Goal: Task Accomplishment & Management: Manage account settings

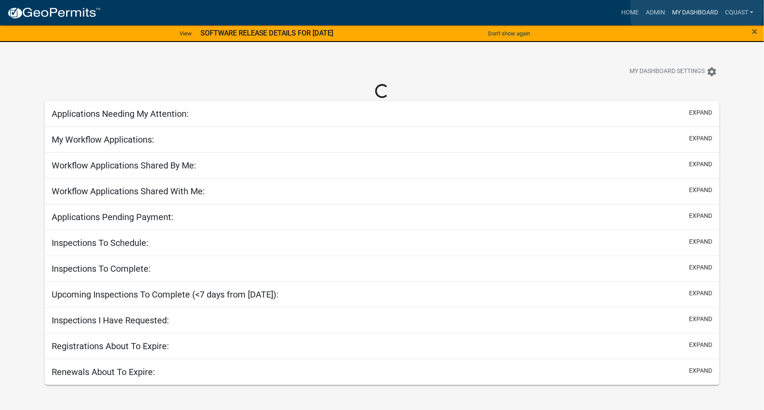
click at [697, 11] on link "My Dashboard" at bounding box center [695, 12] width 53 height 17
click at [659, 11] on link "Admin" at bounding box center [656, 12] width 26 height 17
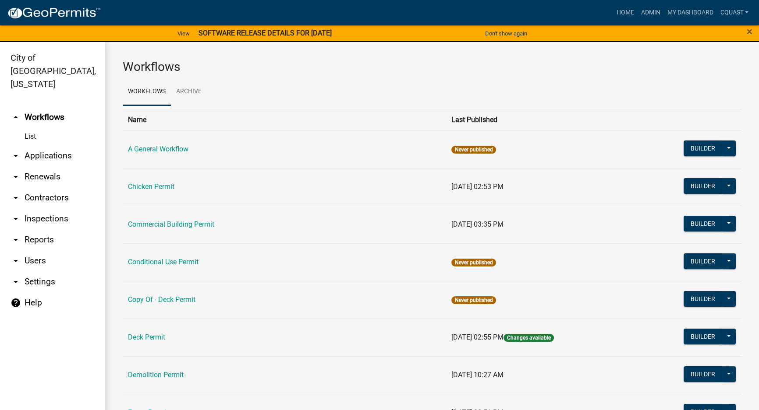
click at [53, 145] on link "arrow_drop_down Applications" at bounding box center [52, 155] width 105 height 21
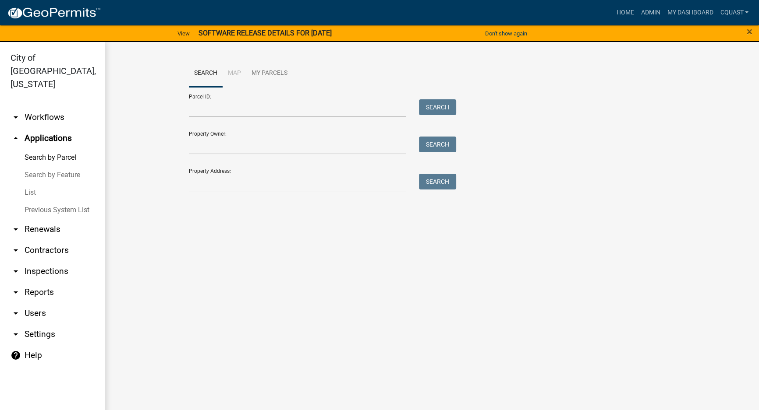
click at [33, 184] on link "List" at bounding box center [52, 193] width 105 height 18
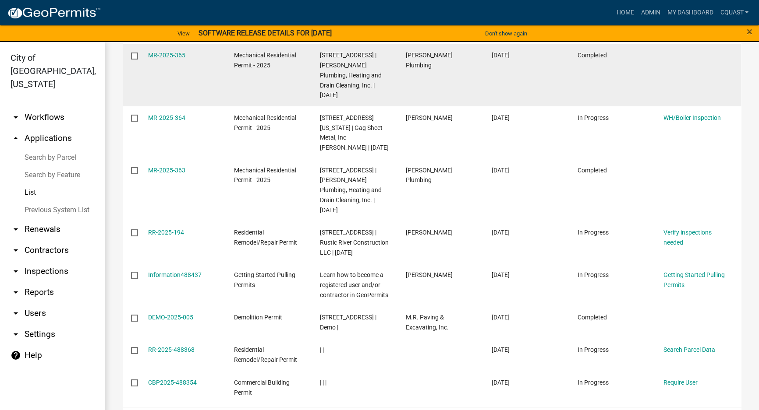
scroll to position [292, 0]
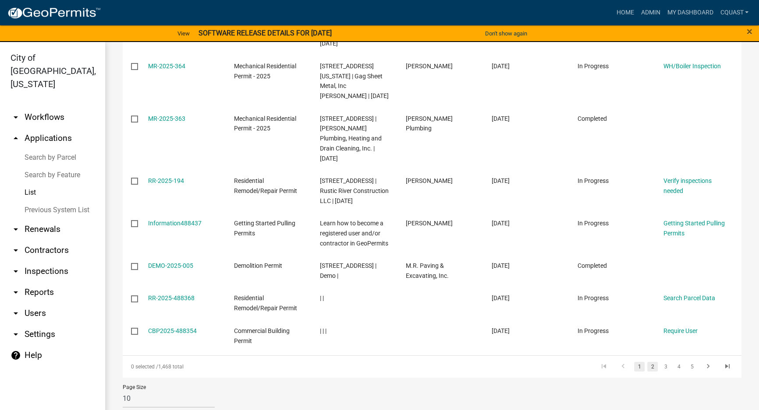
click at [647, 362] on link "2" at bounding box center [652, 367] width 11 height 10
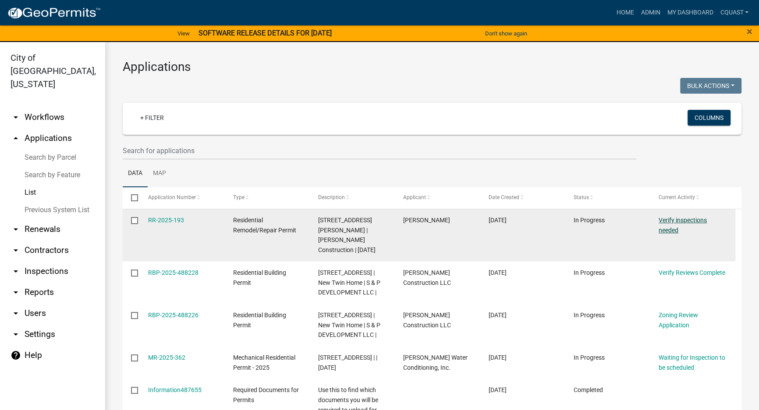
click at [671, 224] on link "Verify inspections needed" at bounding box center [682, 225] width 48 height 17
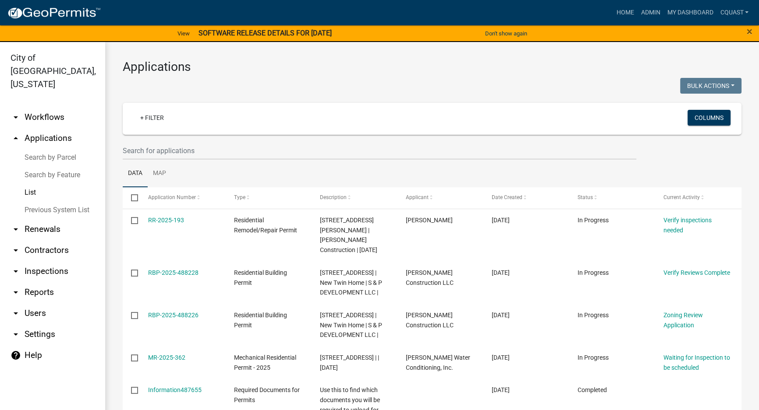
click at [35, 184] on link "List" at bounding box center [52, 193] width 105 height 18
click at [50, 219] on link "arrow_drop_down Renewals" at bounding box center [52, 229] width 105 height 21
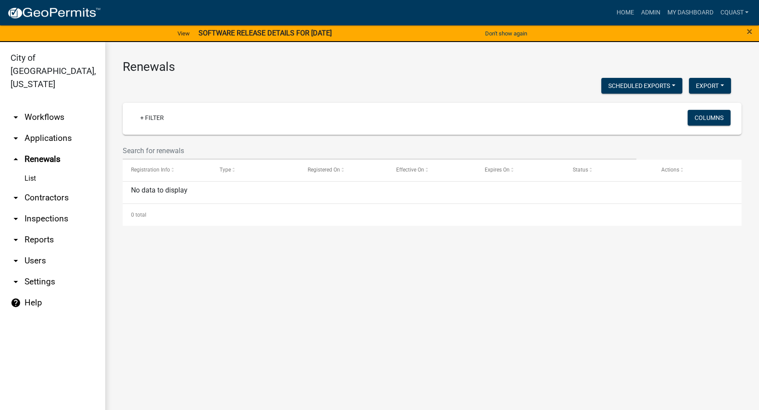
click at [46, 208] on link "arrow_drop_down Inspections" at bounding box center [52, 218] width 105 height 21
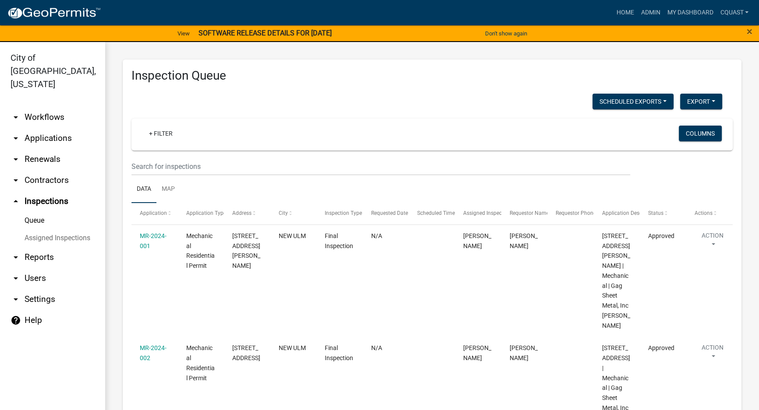
click at [42, 107] on link "arrow_drop_down Workflows" at bounding box center [52, 117] width 105 height 21
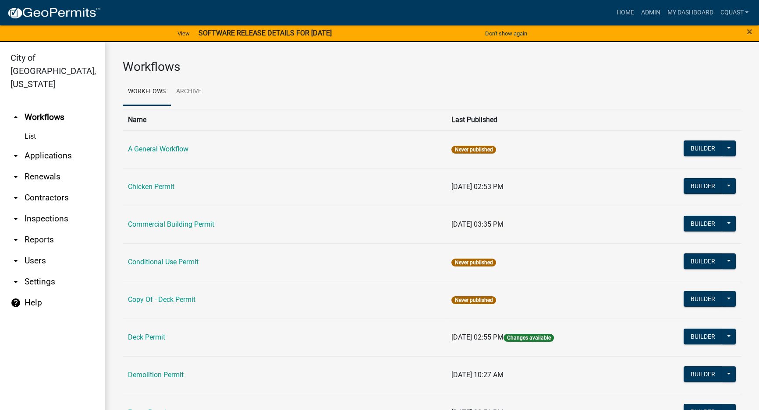
click at [67, 145] on link "arrow_drop_down Applications" at bounding box center [52, 155] width 105 height 21
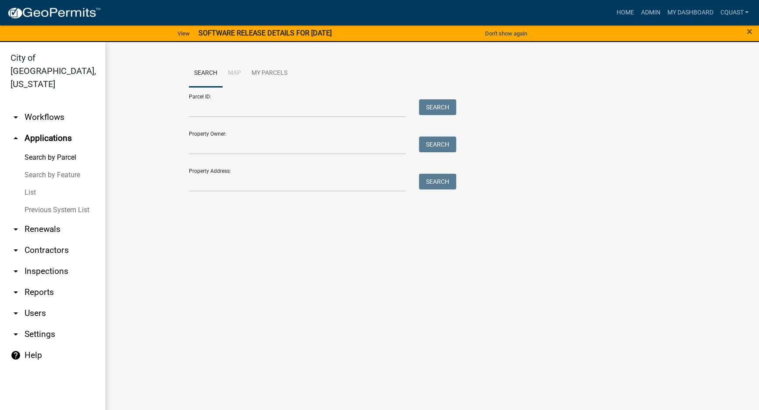
click at [51, 149] on link "Search by Parcel" at bounding box center [52, 158] width 105 height 18
click at [41, 166] on link "Search by Feature" at bounding box center [52, 175] width 105 height 18
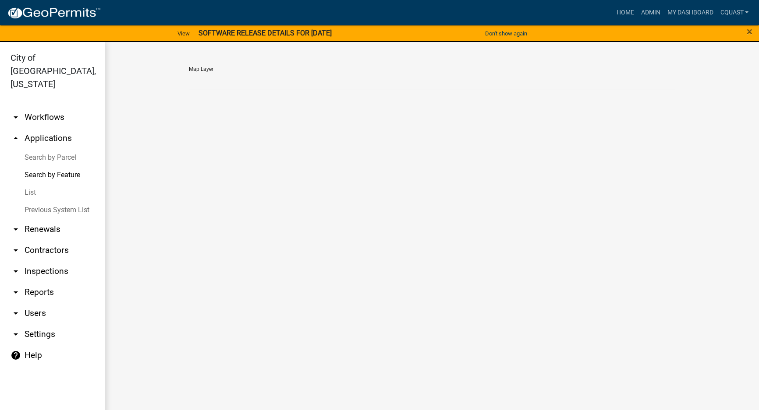
click at [49, 219] on link "arrow_drop_down Renewals" at bounding box center [52, 229] width 105 height 21
